Goal: Understand process/instructions

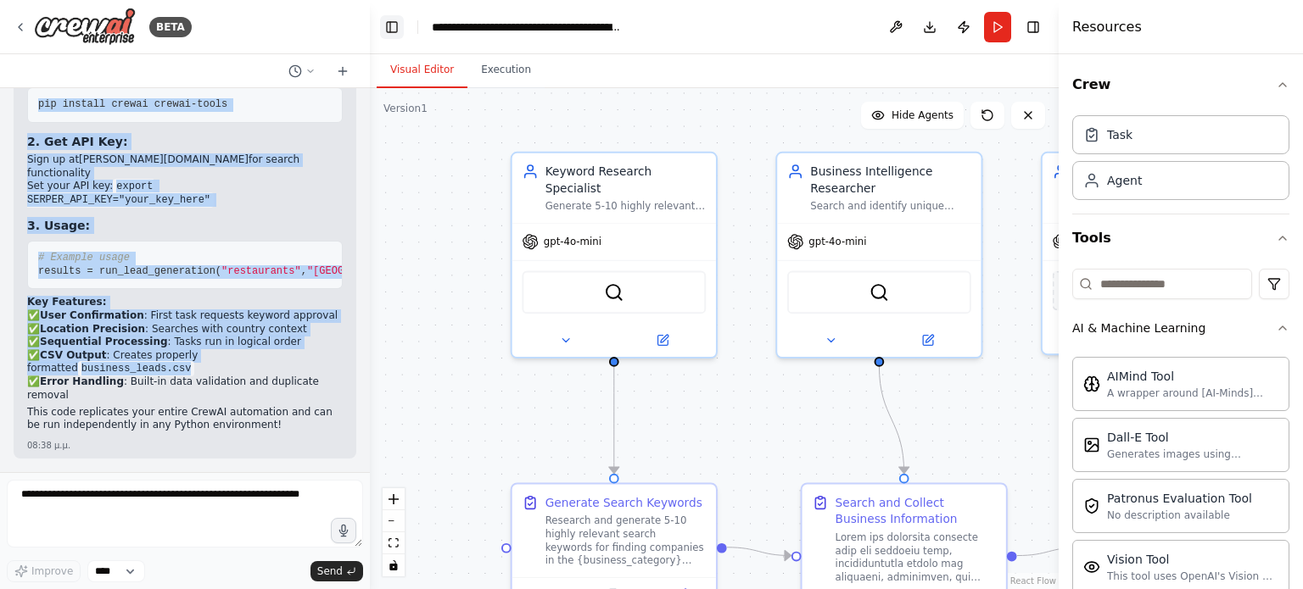
click at [390, 26] on button "Toggle Left Sidebar" at bounding box center [392, 27] width 24 height 24
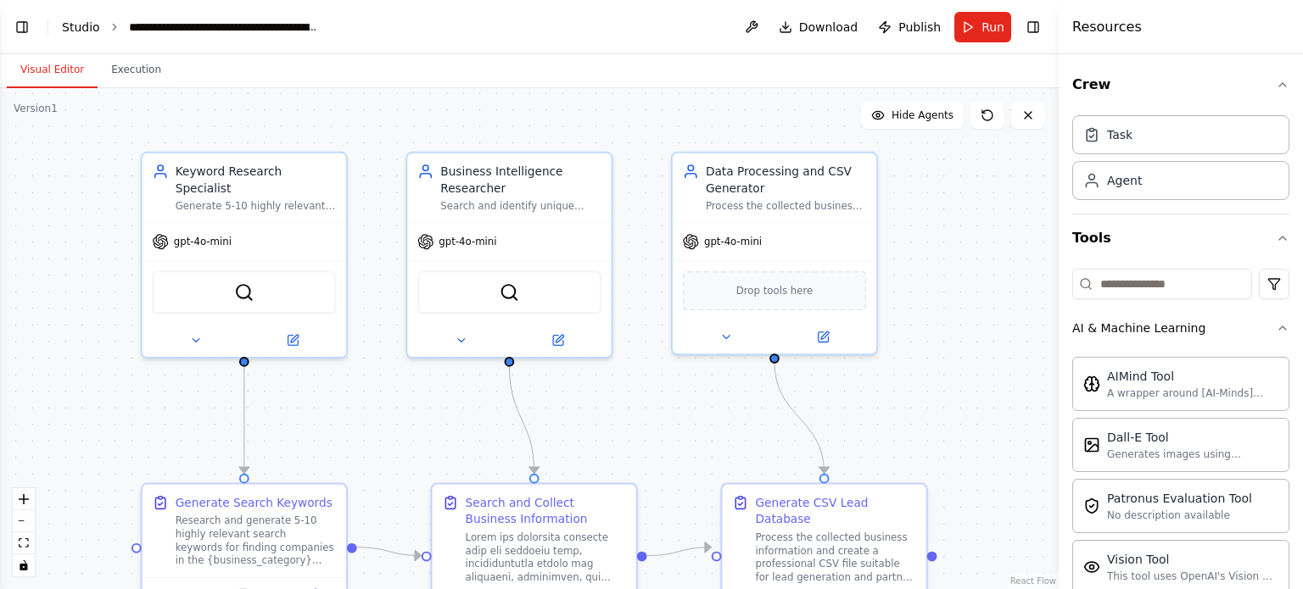
click at [67, 23] on link "Studio" at bounding box center [81, 27] width 38 height 14
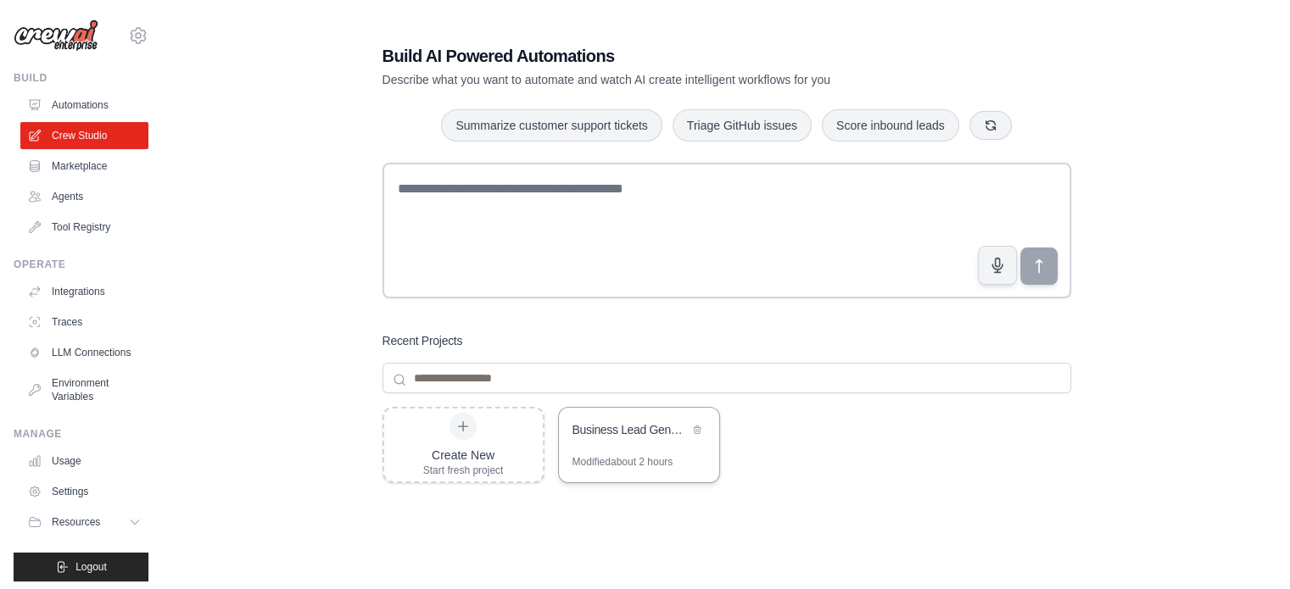
click at [614, 444] on div "Business Lead Generator & Partner Prospecting System" at bounding box center [639, 431] width 160 height 47
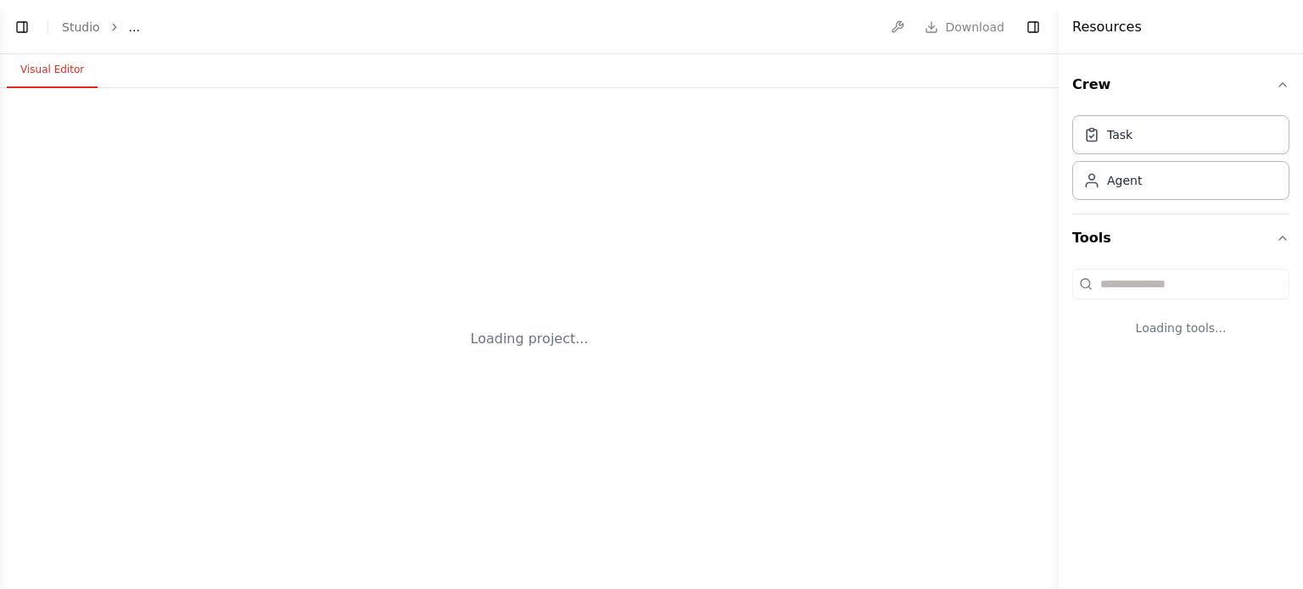
select select "****"
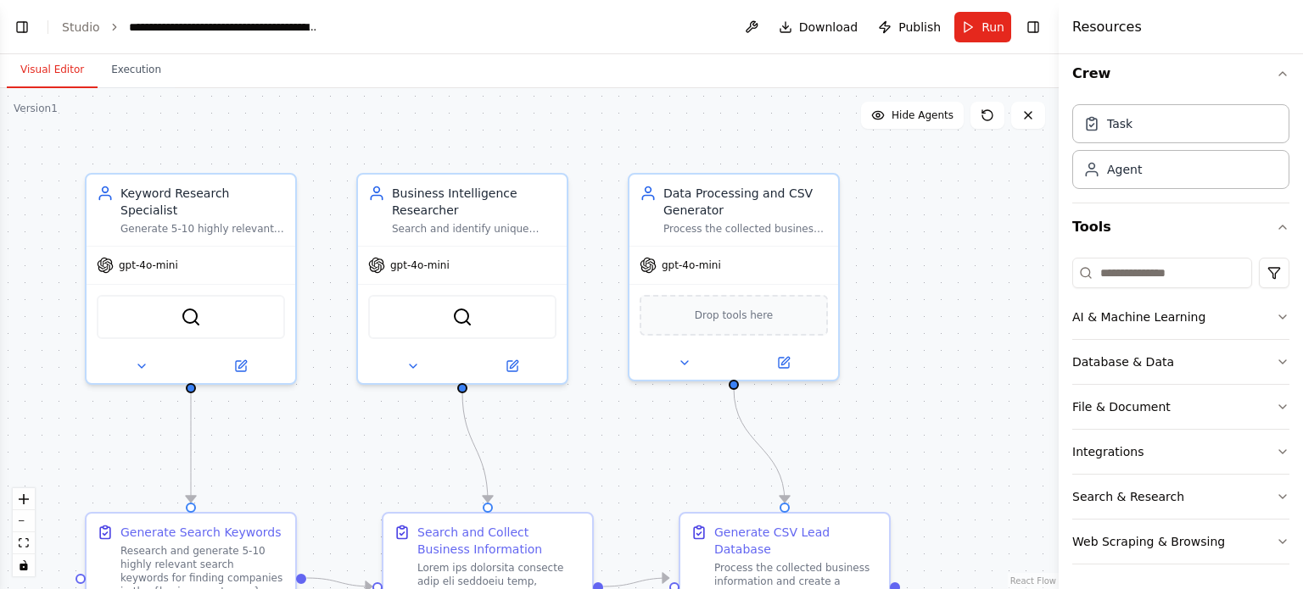
scroll to position [7470, 0]
click at [1147, 131] on div "Task" at bounding box center [1180, 122] width 217 height 39
click at [1143, 174] on div "Agent" at bounding box center [1180, 168] width 217 height 39
click at [1276, 539] on icon "button" at bounding box center [1283, 542] width 14 height 14
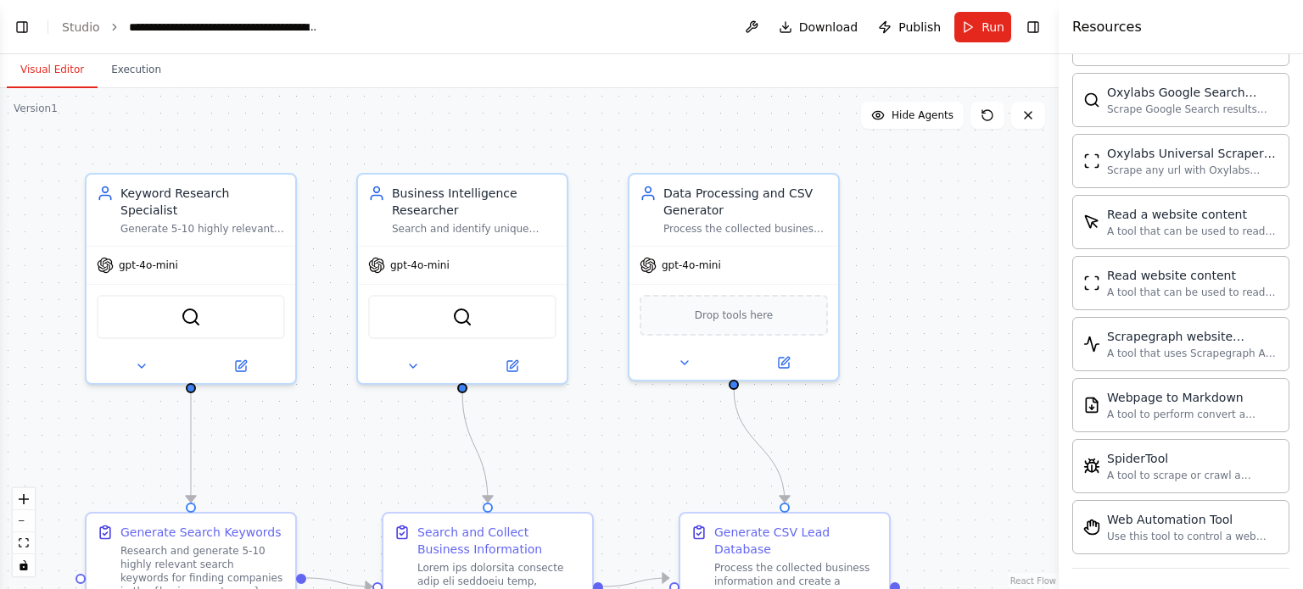
scroll to position [0, 0]
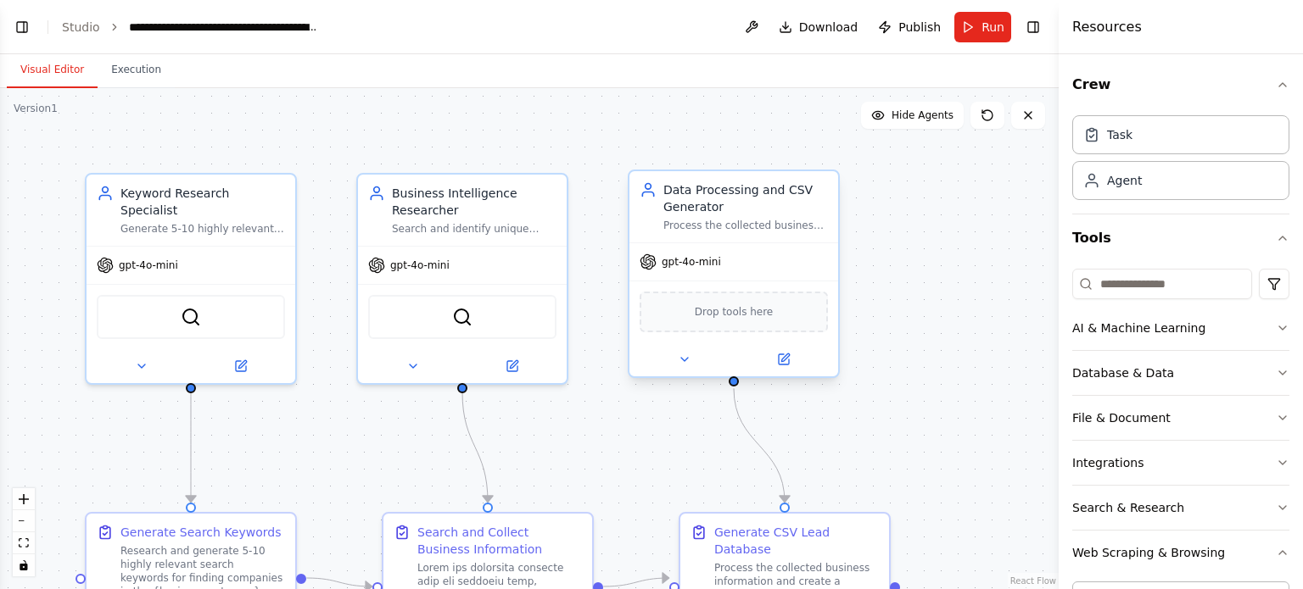
click at [679, 318] on div "Drop tools here" at bounding box center [734, 312] width 188 height 41
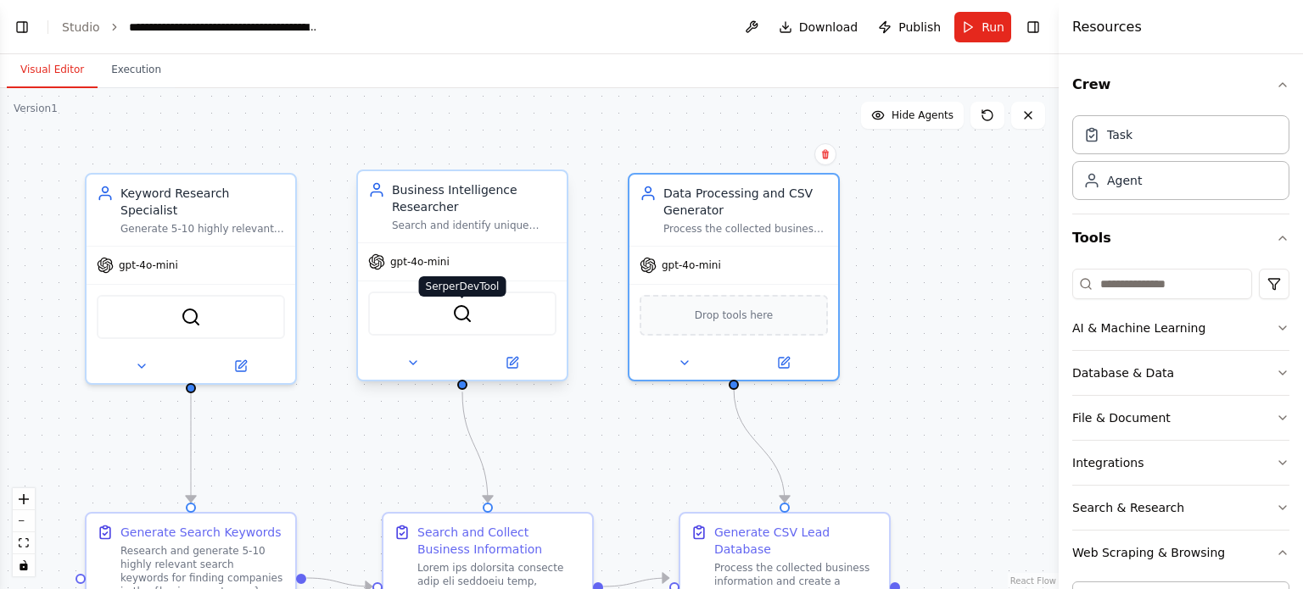
click at [461, 314] on img at bounding box center [462, 314] width 20 height 20
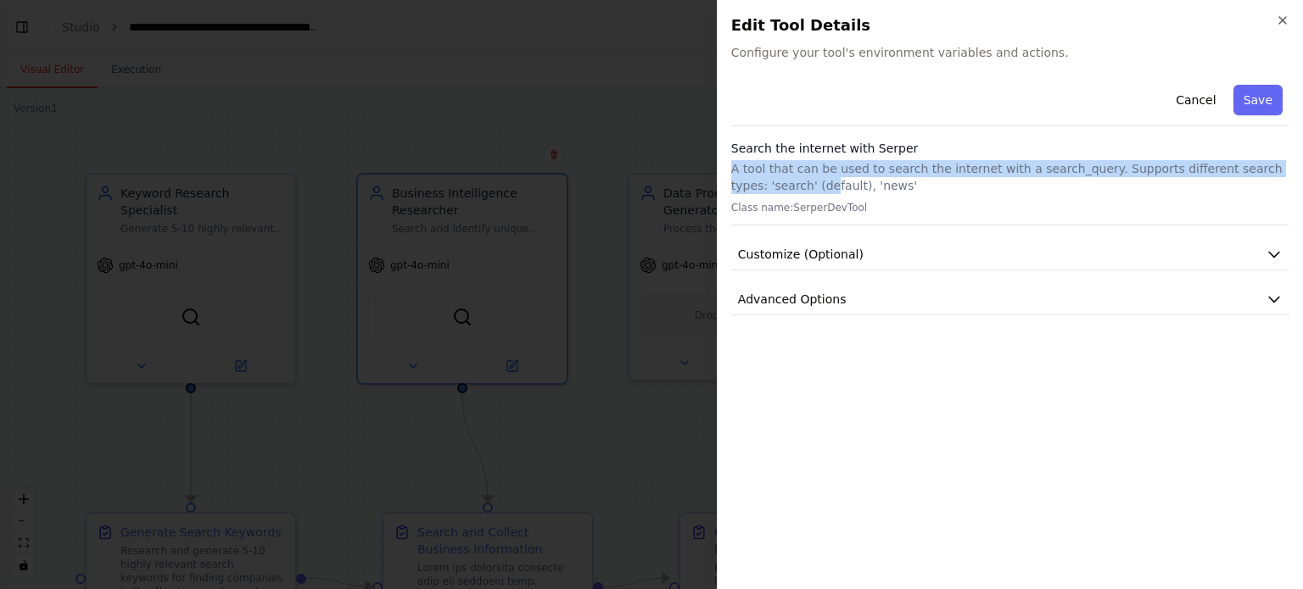
drag, startPoint x: 733, startPoint y: 168, endPoint x: 746, endPoint y: 177, distance: 15.8
click at [746, 177] on p "A tool that can be used to search the internet with a search_query. Supports di…" at bounding box center [1010, 177] width 558 height 34
click at [807, 264] on button "Customize (Optional)" at bounding box center [1010, 254] width 558 height 31
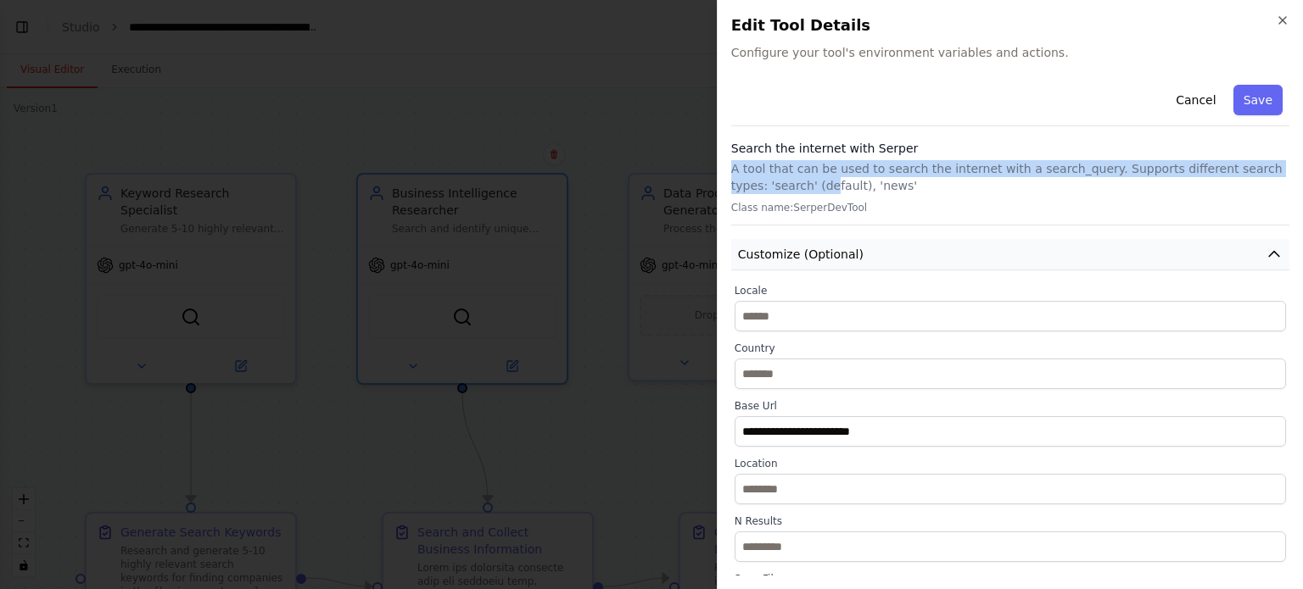
click at [807, 264] on button "Customize (Optional)" at bounding box center [1010, 254] width 558 height 31
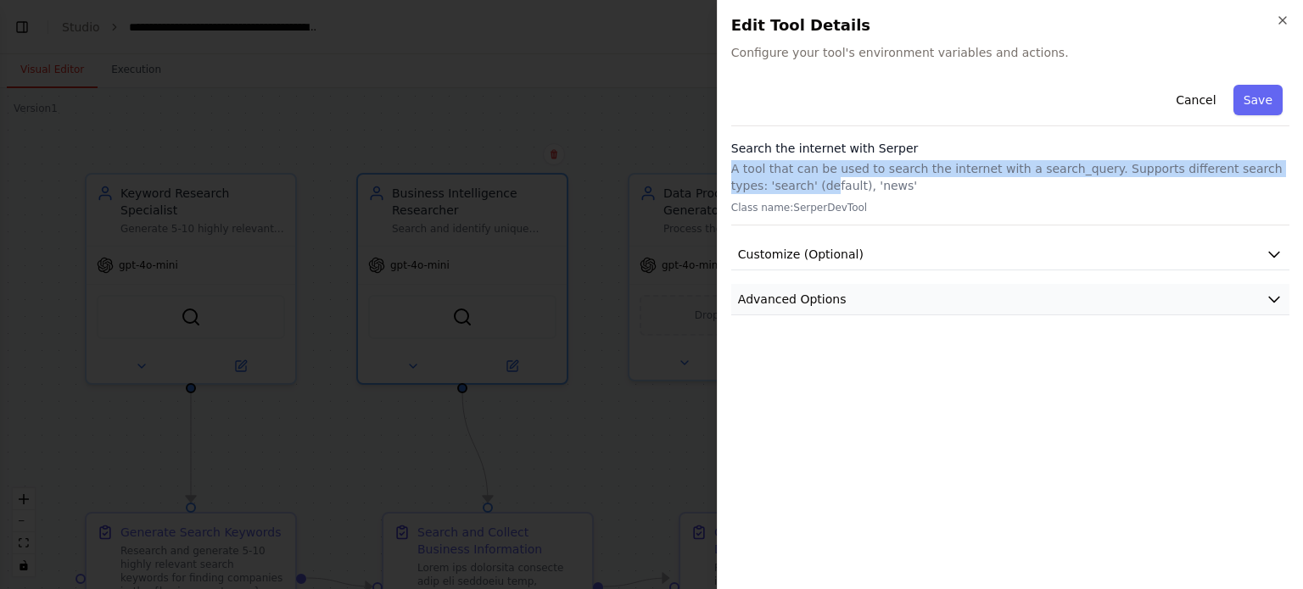
click at [784, 301] on span "Advanced Options" at bounding box center [792, 299] width 109 height 17
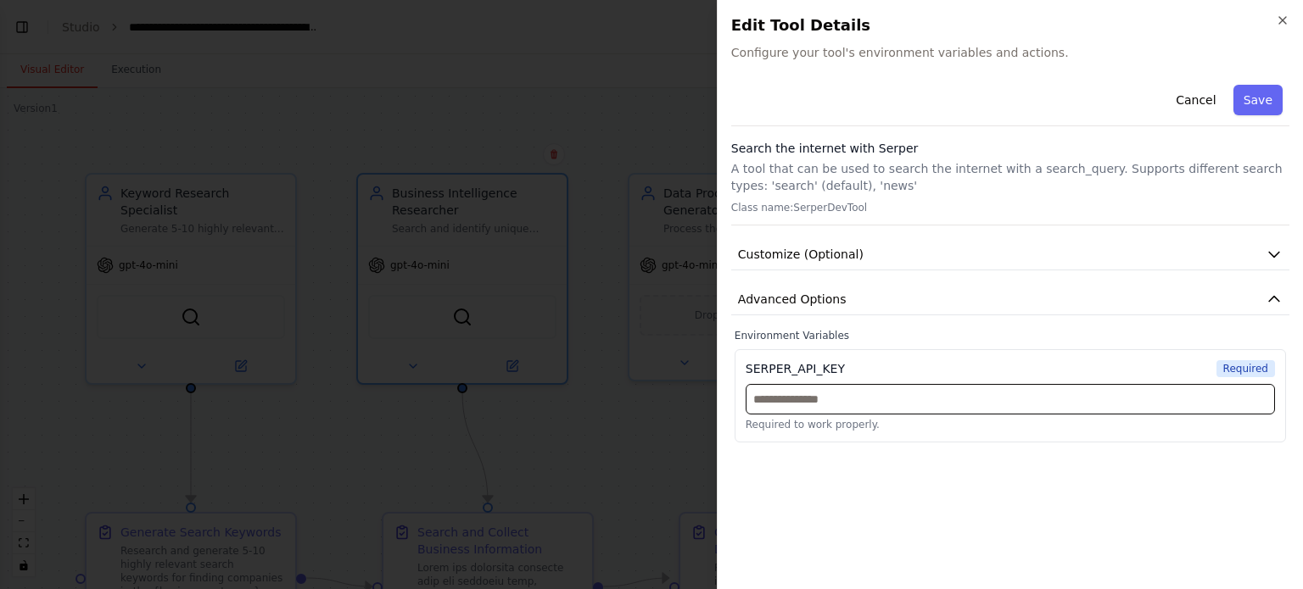
click at [780, 399] on input "text" at bounding box center [1010, 399] width 529 height 31
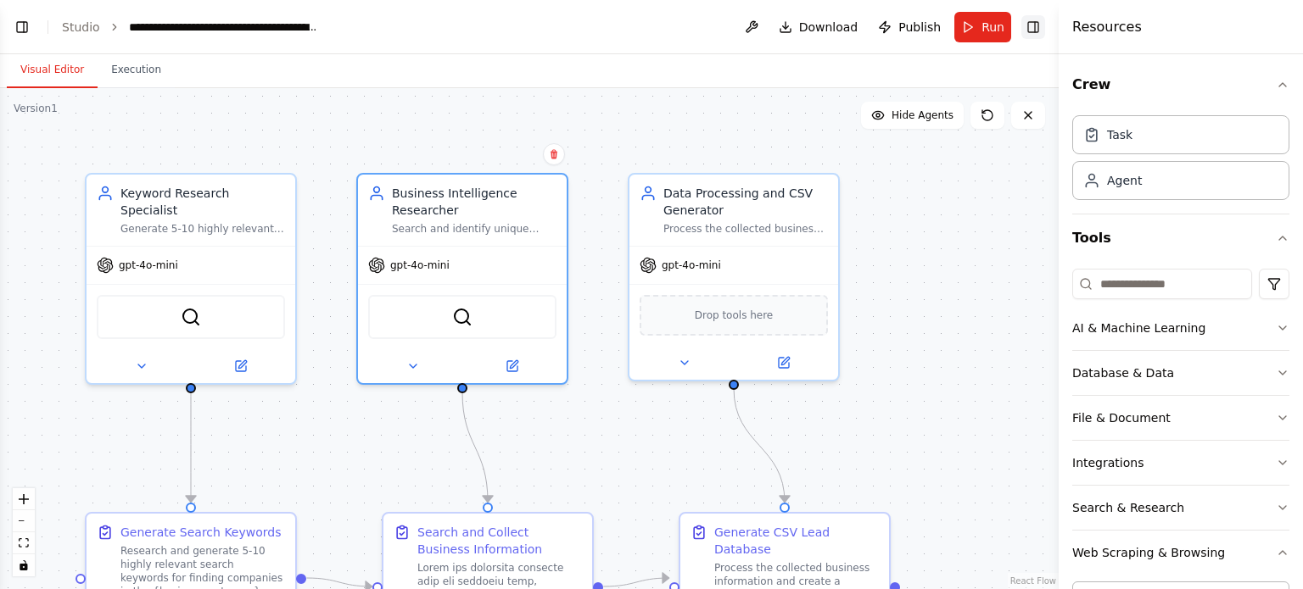
click at [1032, 28] on button "Toggle Right Sidebar" at bounding box center [1033, 27] width 24 height 24
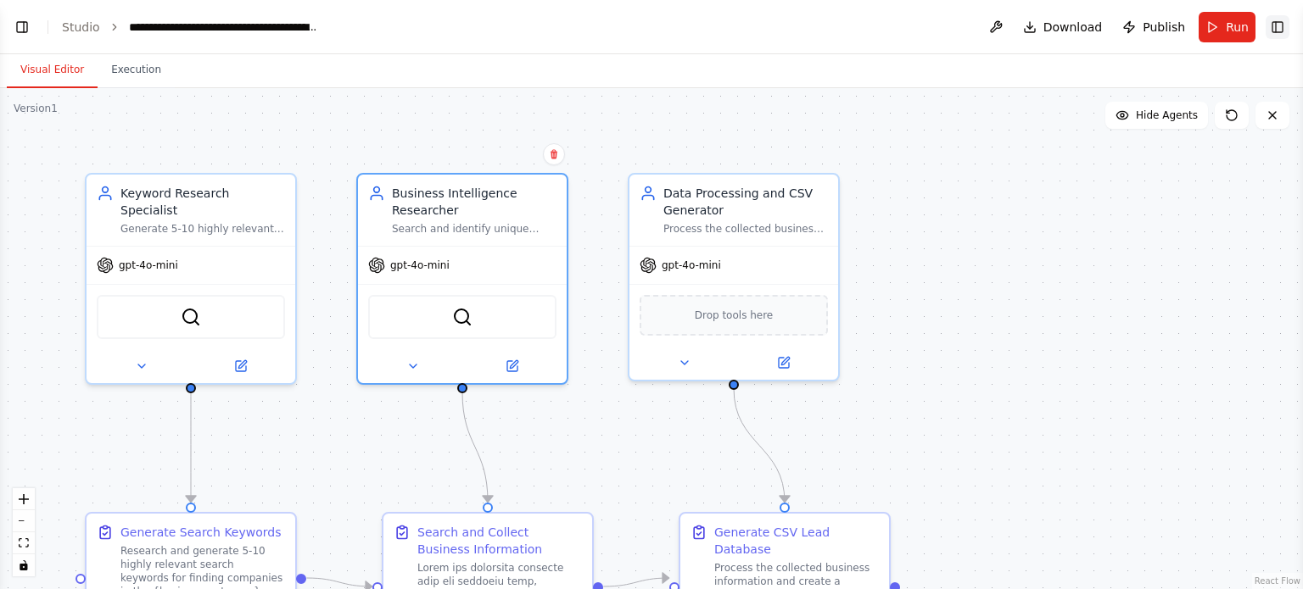
click at [1284, 20] on button "Toggle Right Sidebar" at bounding box center [1277, 27] width 24 height 24
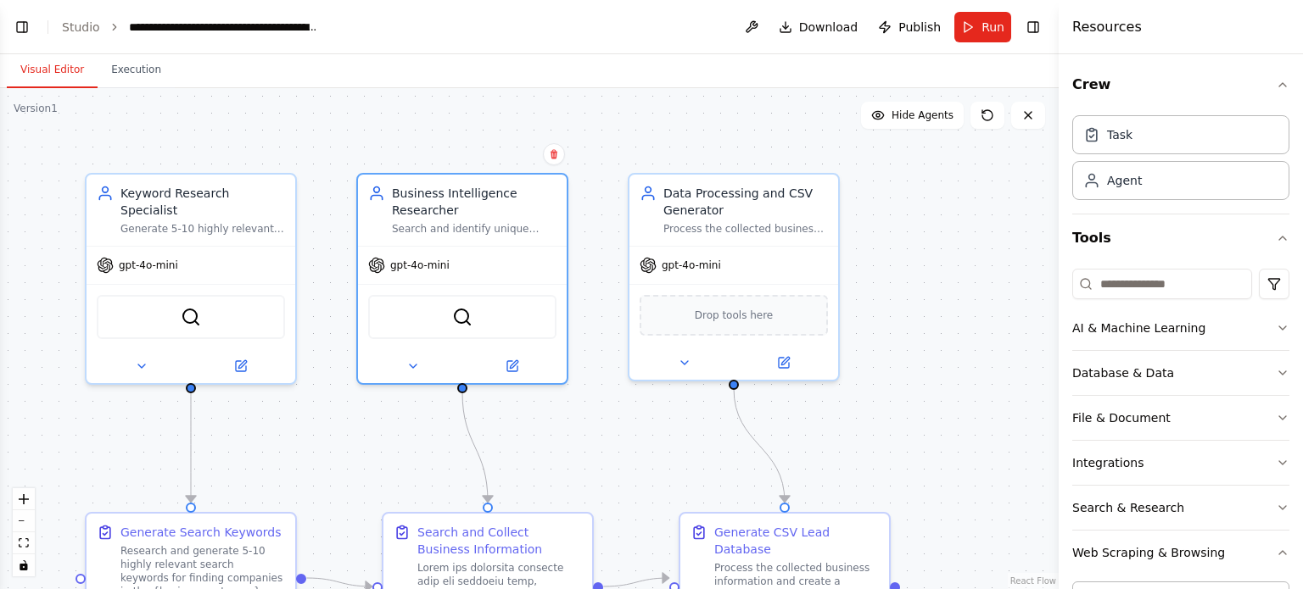
click at [885, 131] on div ".deletable-edge-delete-btn { width: 20px; height: 20px; border: 0px solid #ffff…" at bounding box center [529, 338] width 1059 height 501
click at [885, 126] on button "Hide Agents" at bounding box center [912, 115] width 103 height 27
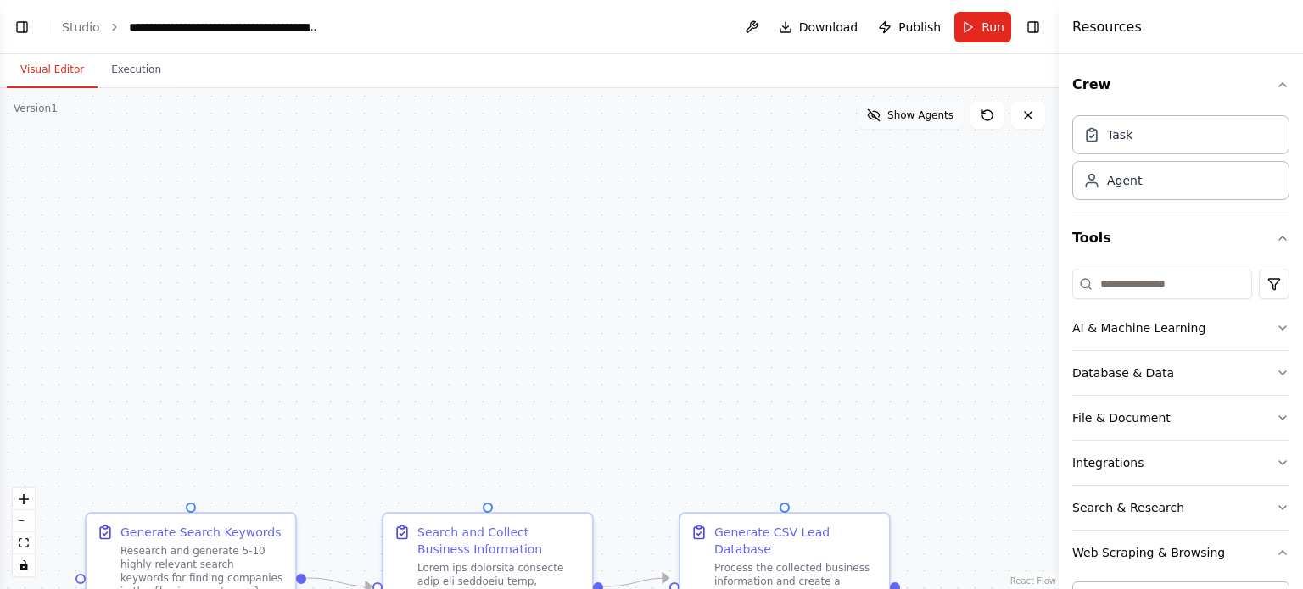
click at [885, 126] on button "Show Agents" at bounding box center [910, 115] width 107 height 27
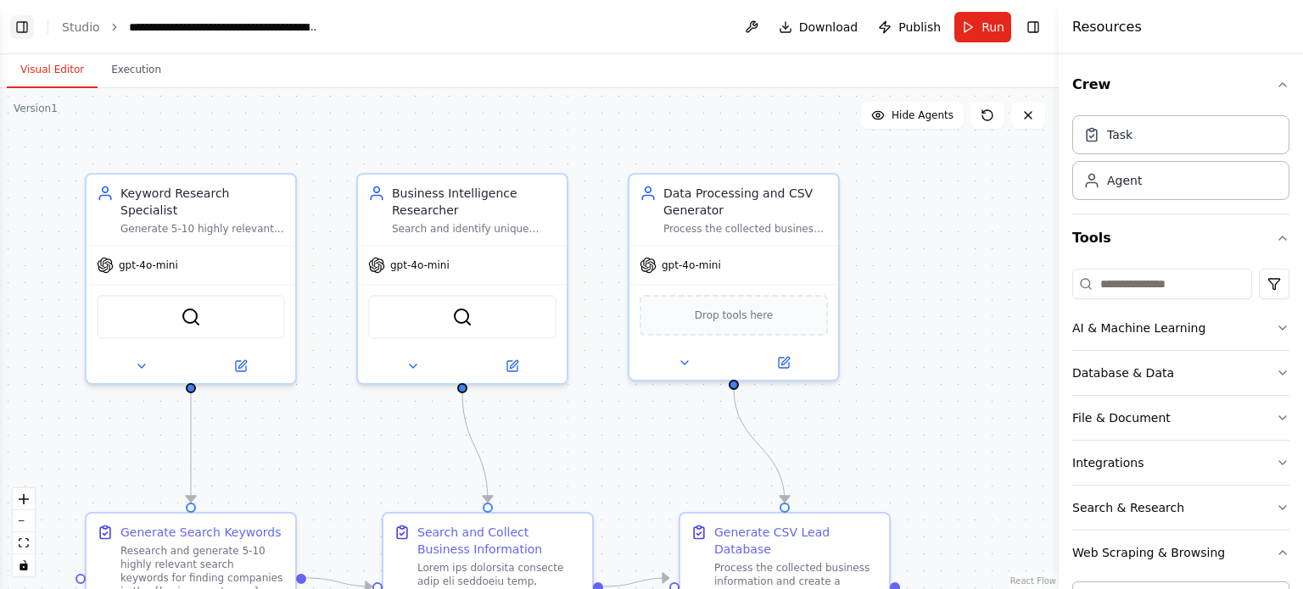
click at [20, 30] on button "Toggle Left Sidebar" at bounding box center [22, 27] width 24 height 24
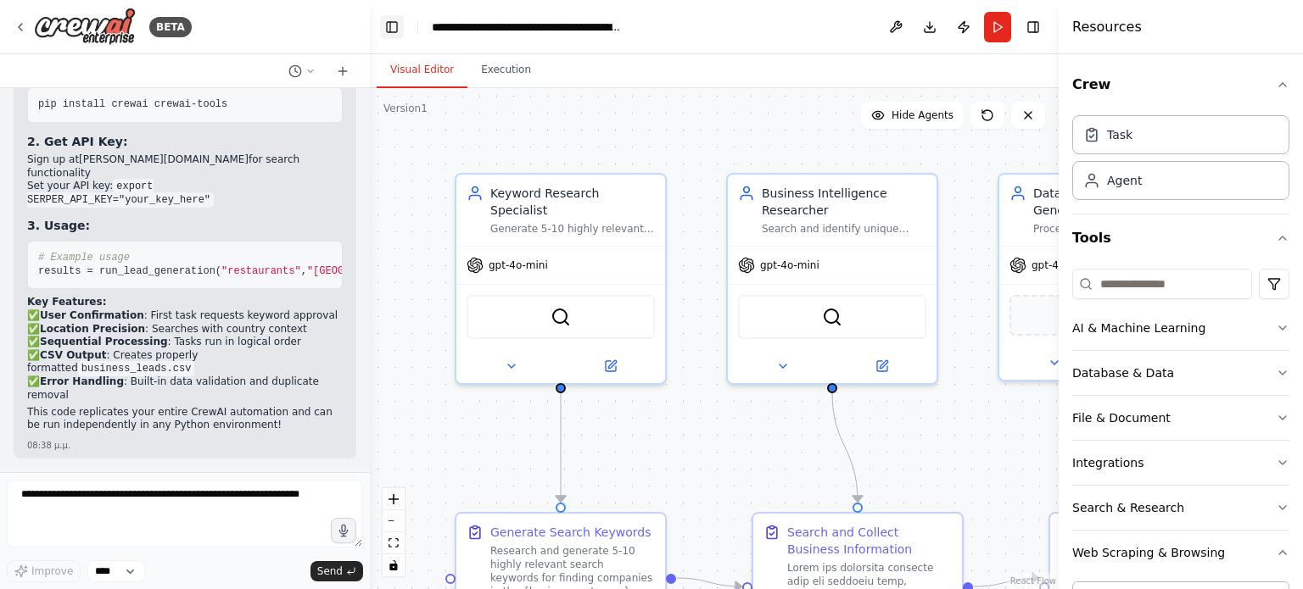
click at [20, 30] on icon at bounding box center [20, 27] width 3 height 7
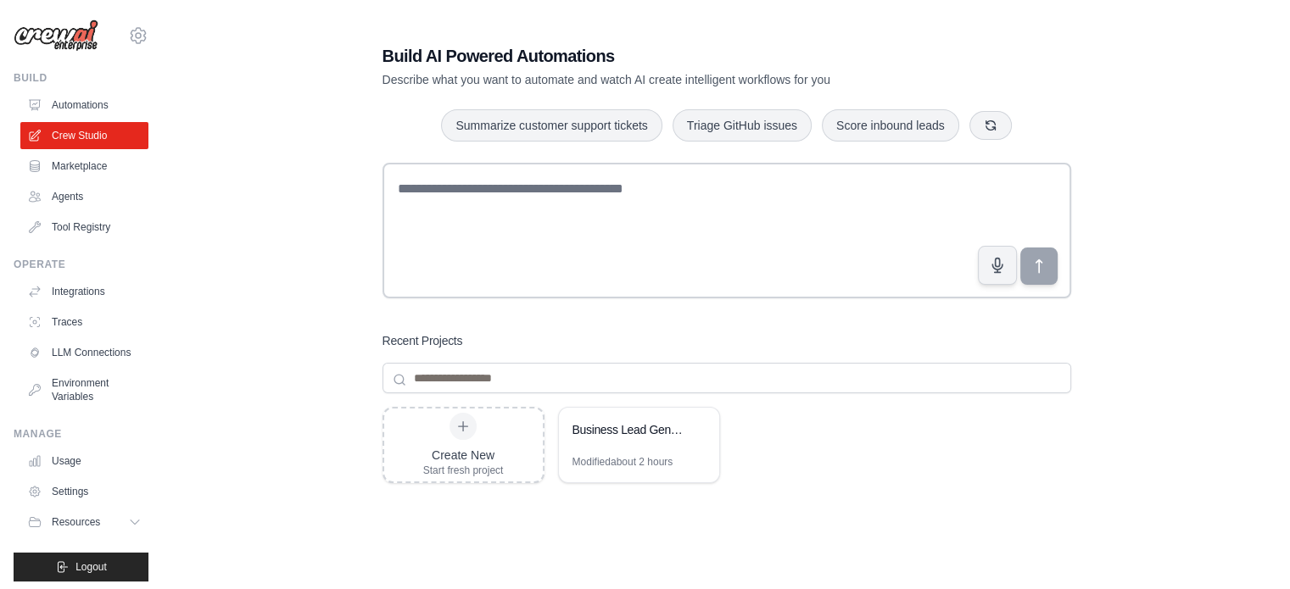
scroll to position [19, 0]
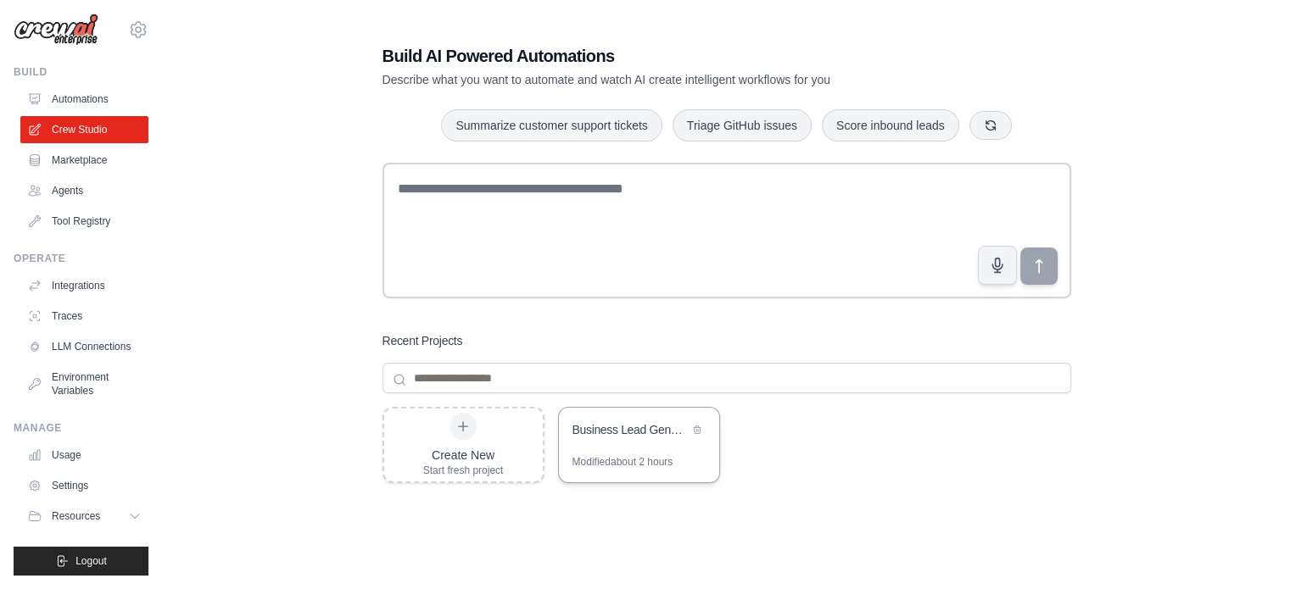
click at [612, 444] on div "Business Lead Generator & Partner Prospecting System" at bounding box center [639, 431] width 160 height 47
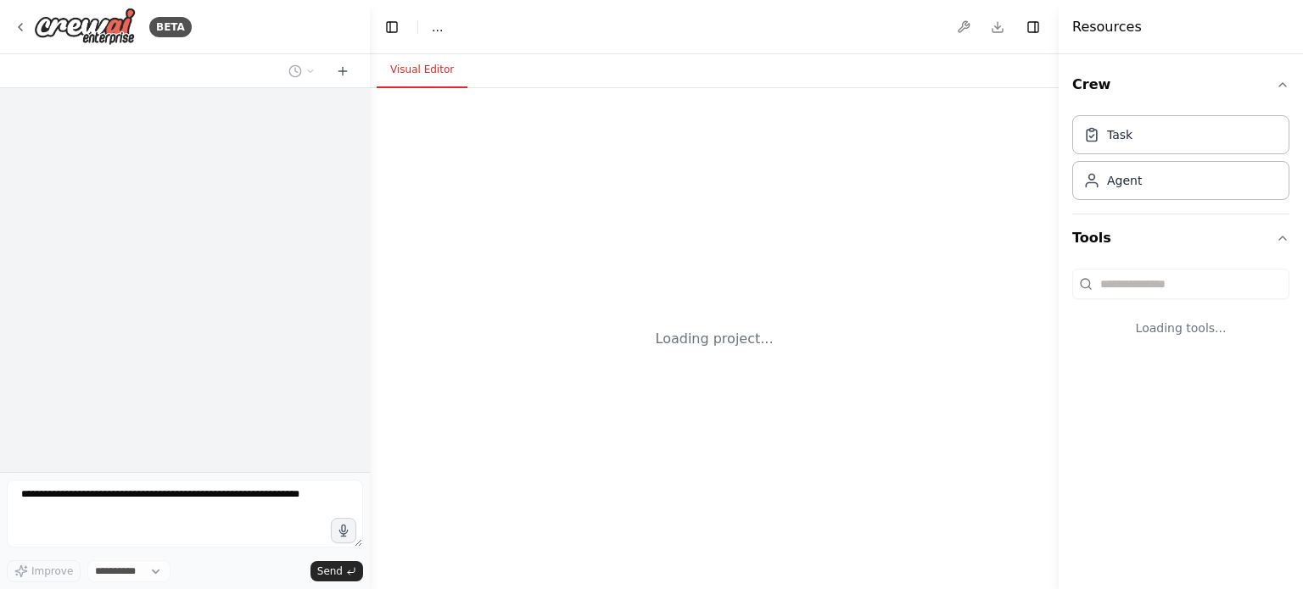
select select "****"
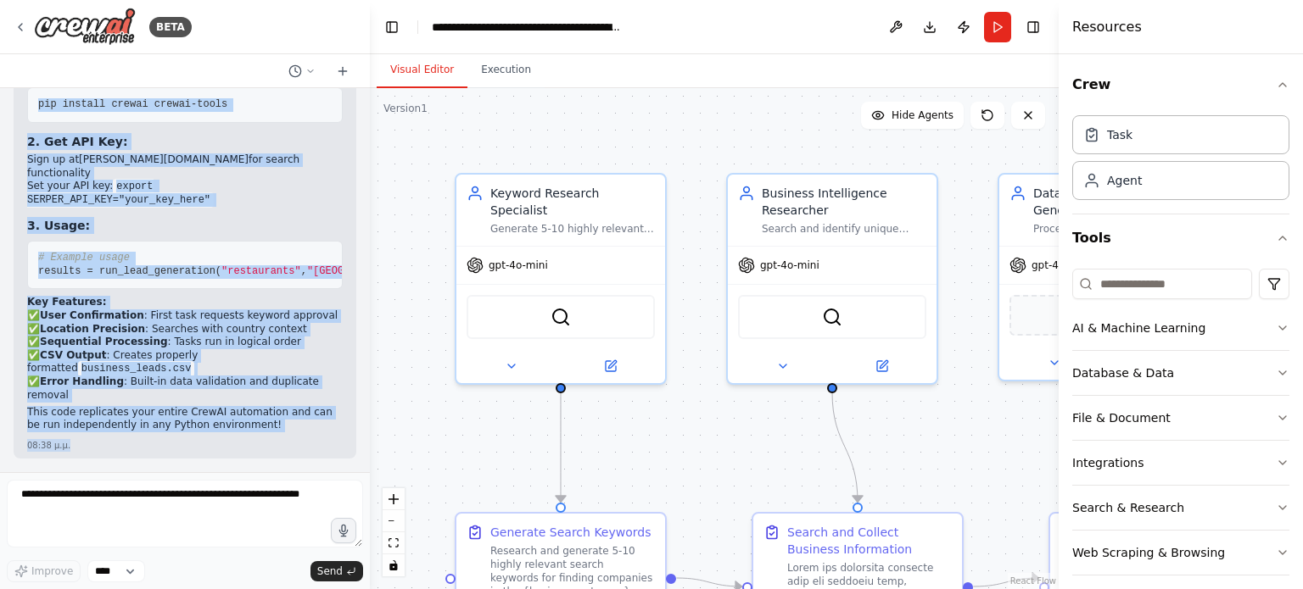
scroll to position [7470, 0]
drag, startPoint x: 44, startPoint y: 202, endPoint x: 238, endPoint y: 445, distance: 311.4
click at [134, 245] on pre "# Example usage results = run_lead_generation( "restaurants" , "[GEOGRAPHIC_DAT…" at bounding box center [185, 265] width 316 height 48
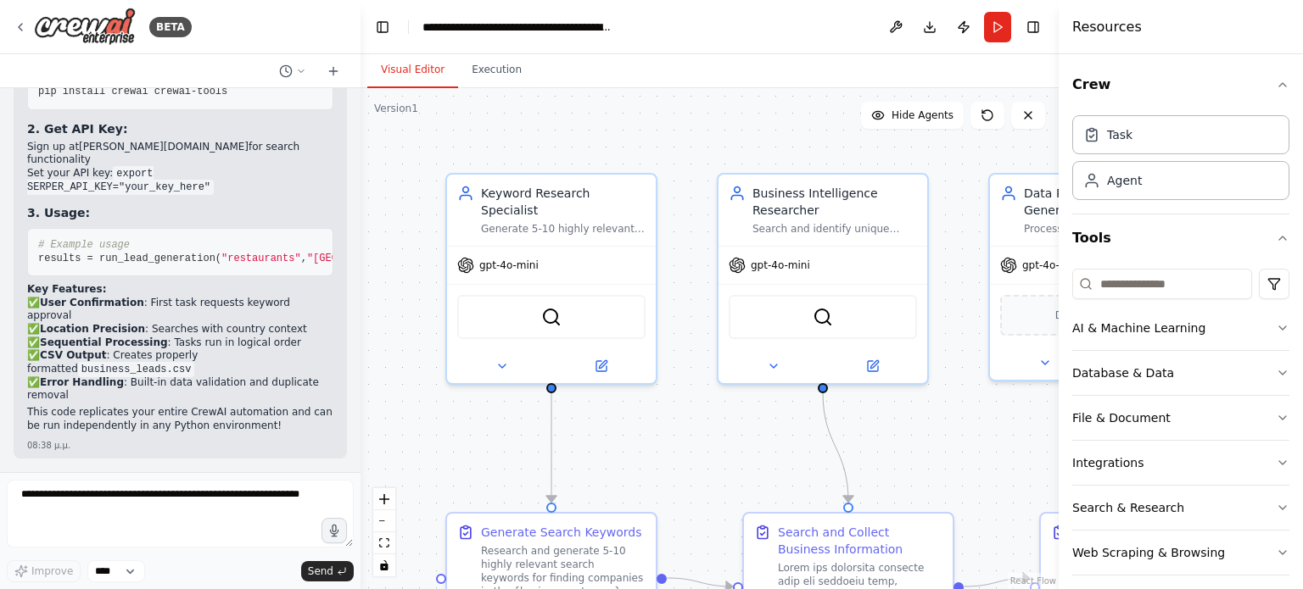
scroll to position [7496, 0]
drag, startPoint x: 366, startPoint y: 450, endPoint x: 360, endPoint y: 438, distance: 13.7
click at [360, 438] on div "BETA We want to create an application that implements multi-agent logic using a…" at bounding box center [651, 294] width 1303 height 589
drag, startPoint x: 60, startPoint y: 324, endPoint x: 71, endPoint y: 349, distance: 27.7
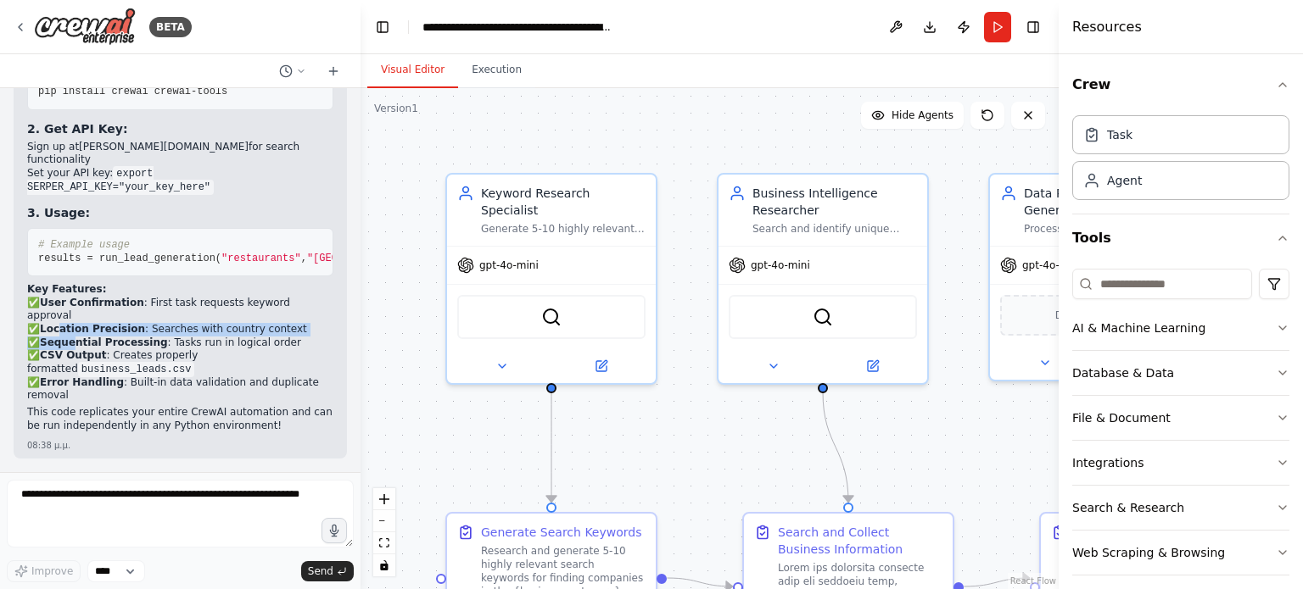
click at [71, 349] on p "✅ User Confirmation : First task requests keyword approval ✅ Location Precision…" at bounding box center [180, 350] width 306 height 106
click at [71, 349] on strong "CSV Output" at bounding box center [73, 355] width 67 height 12
drag, startPoint x: 64, startPoint y: 317, endPoint x: 73, endPoint y: 343, distance: 26.8
click at [73, 343] on p "✅ User Confirmation : First task requests keyword approval ✅ Location Precision…" at bounding box center [180, 350] width 306 height 106
click at [73, 343] on strong "Sequential Processing" at bounding box center [104, 343] width 128 height 12
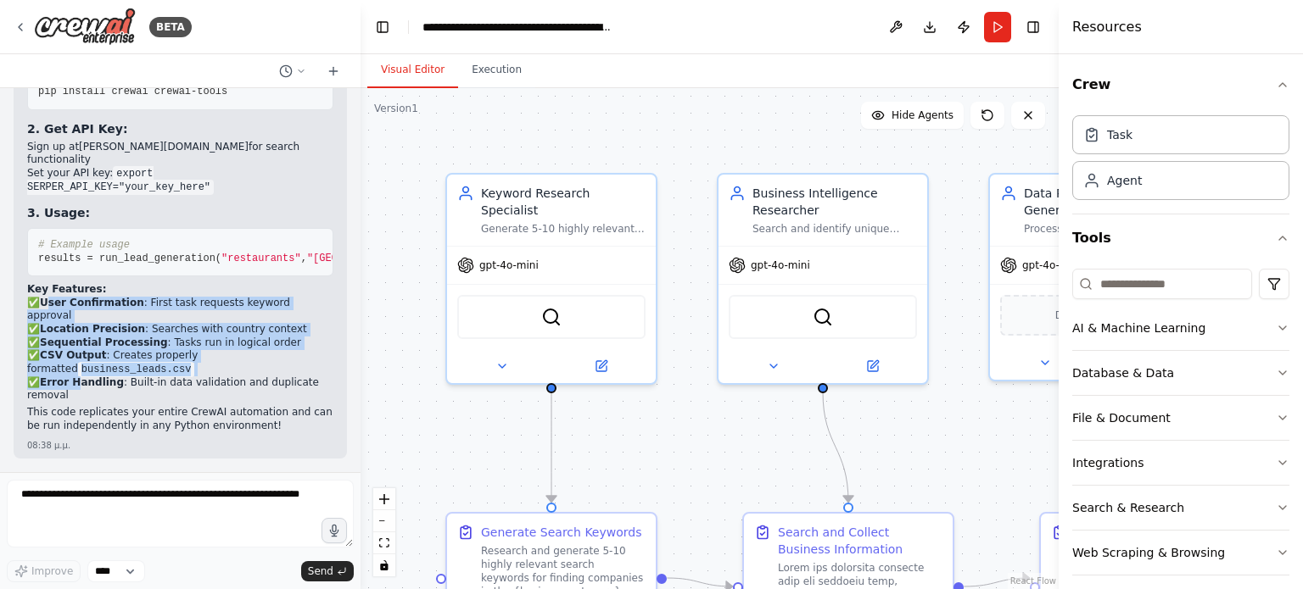
drag, startPoint x: 51, startPoint y: 313, endPoint x: 78, endPoint y: 386, distance: 77.8
click at [78, 386] on p "✅ User Confirmation : First task requests keyword approval ✅ Location Precision…" at bounding box center [180, 350] width 306 height 106
click at [78, 386] on strong "Error Handling" at bounding box center [82, 383] width 84 height 12
